Goal: Obtain resource: Download file/media

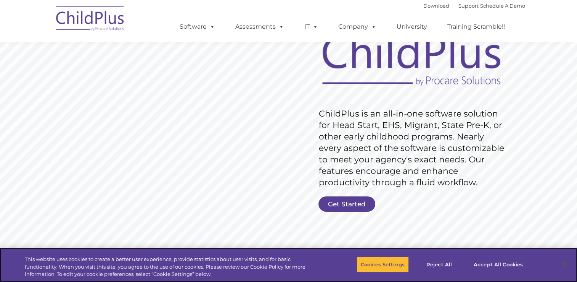
scroll to position [56, 0]
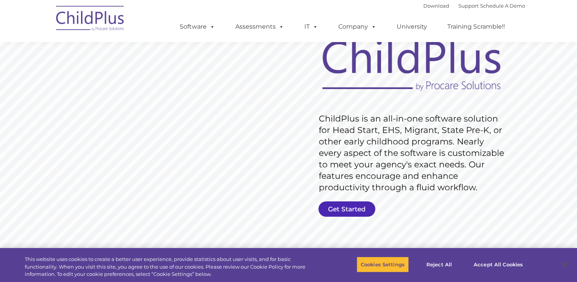
click at [357, 209] on link "Get Started" at bounding box center [347, 208] width 57 height 15
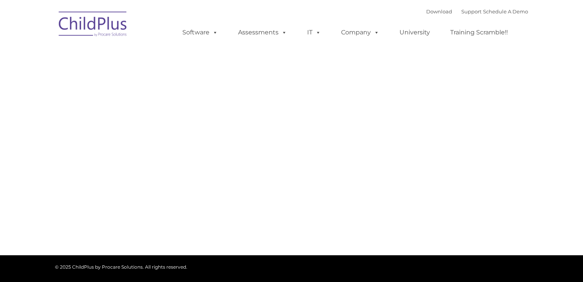
type input ""
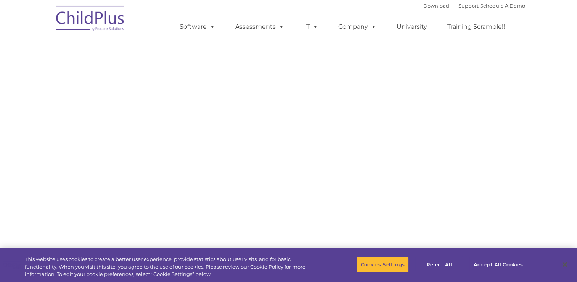
select select "MEDIUM"
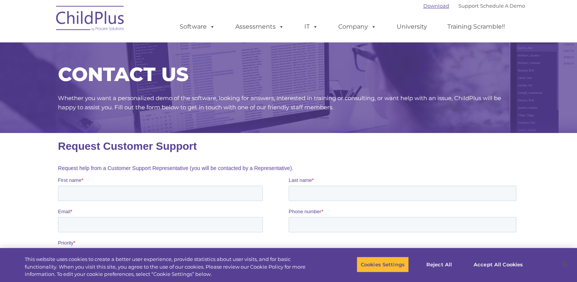
click at [429, 3] on link "Download" at bounding box center [437, 6] width 26 height 6
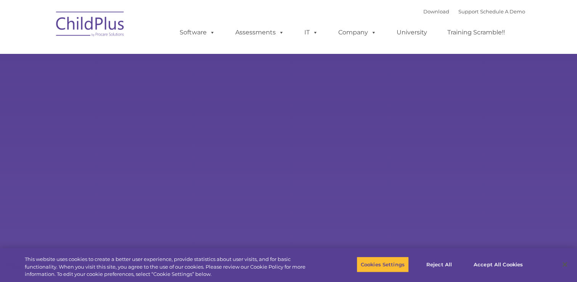
select select "MEDIUM"
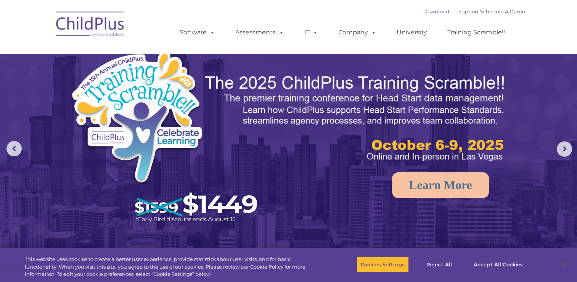
click at [424, 13] on link "Download" at bounding box center [437, 11] width 26 height 6
